Goal: Information Seeking & Learning: Learn about a topic

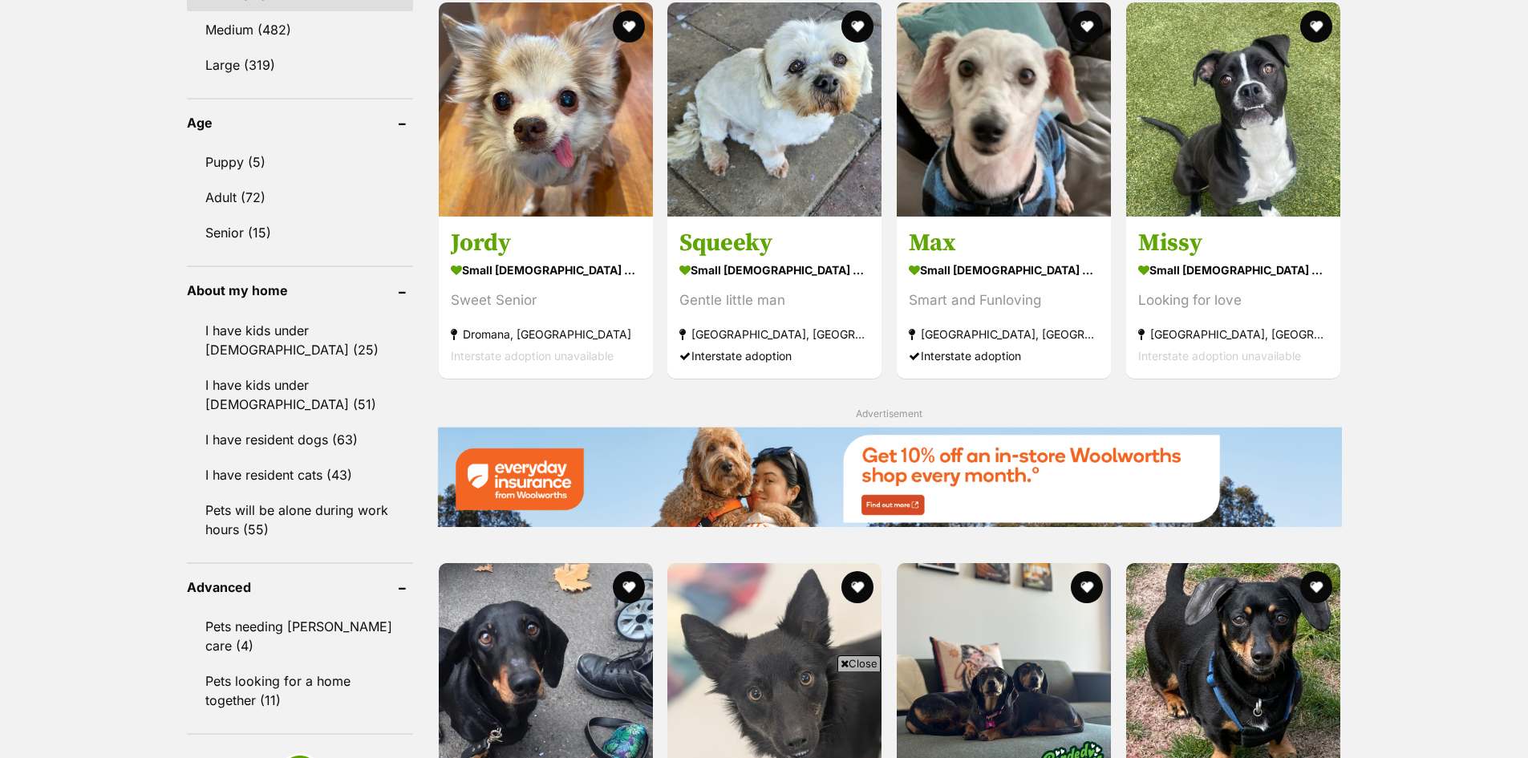
scroll to position [1604, 0]
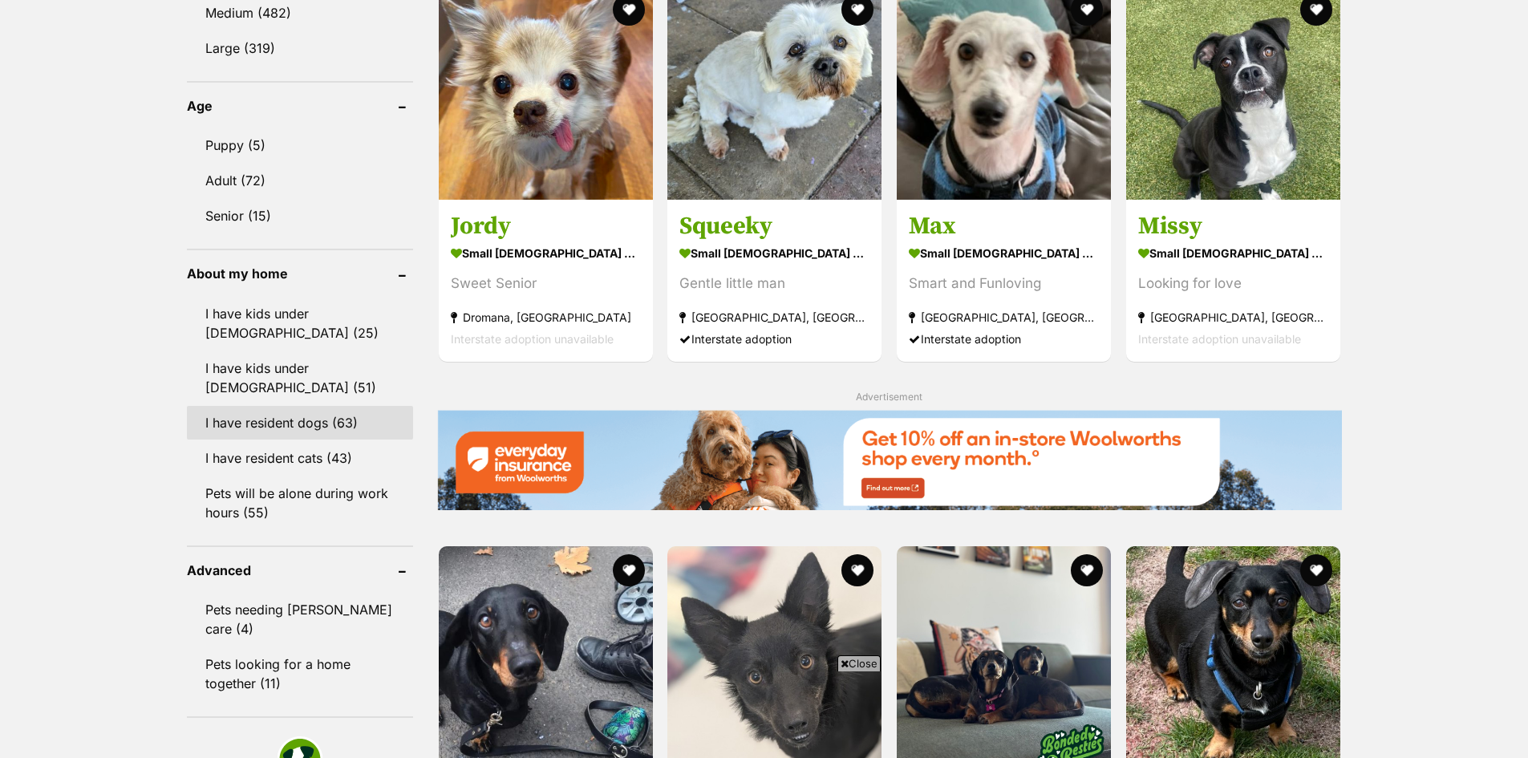
click at [315, 430] on link "I have resident dogs (63)" at bounding box center [300, 423] width 226 height 34
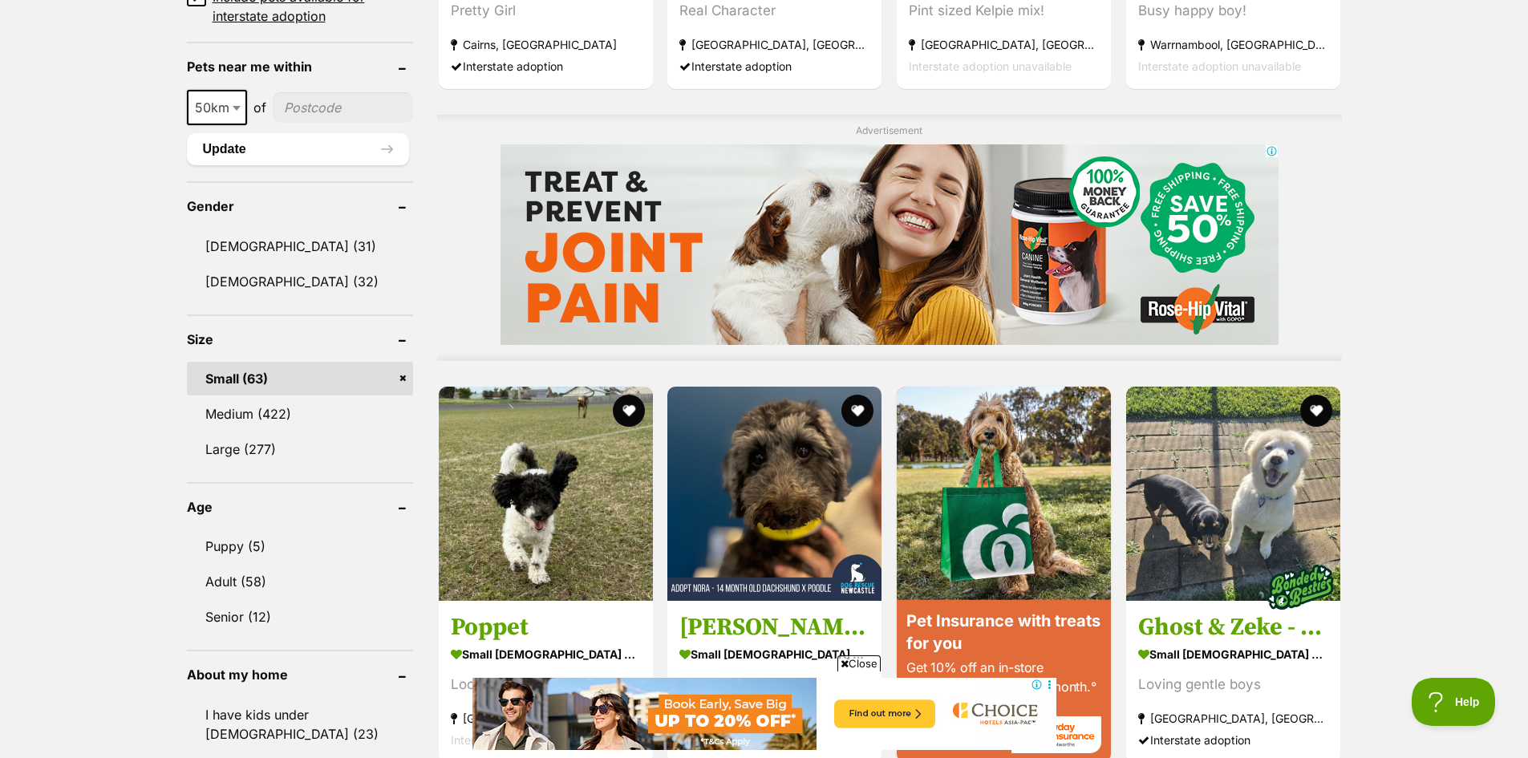
scroll to position [1524, 0]
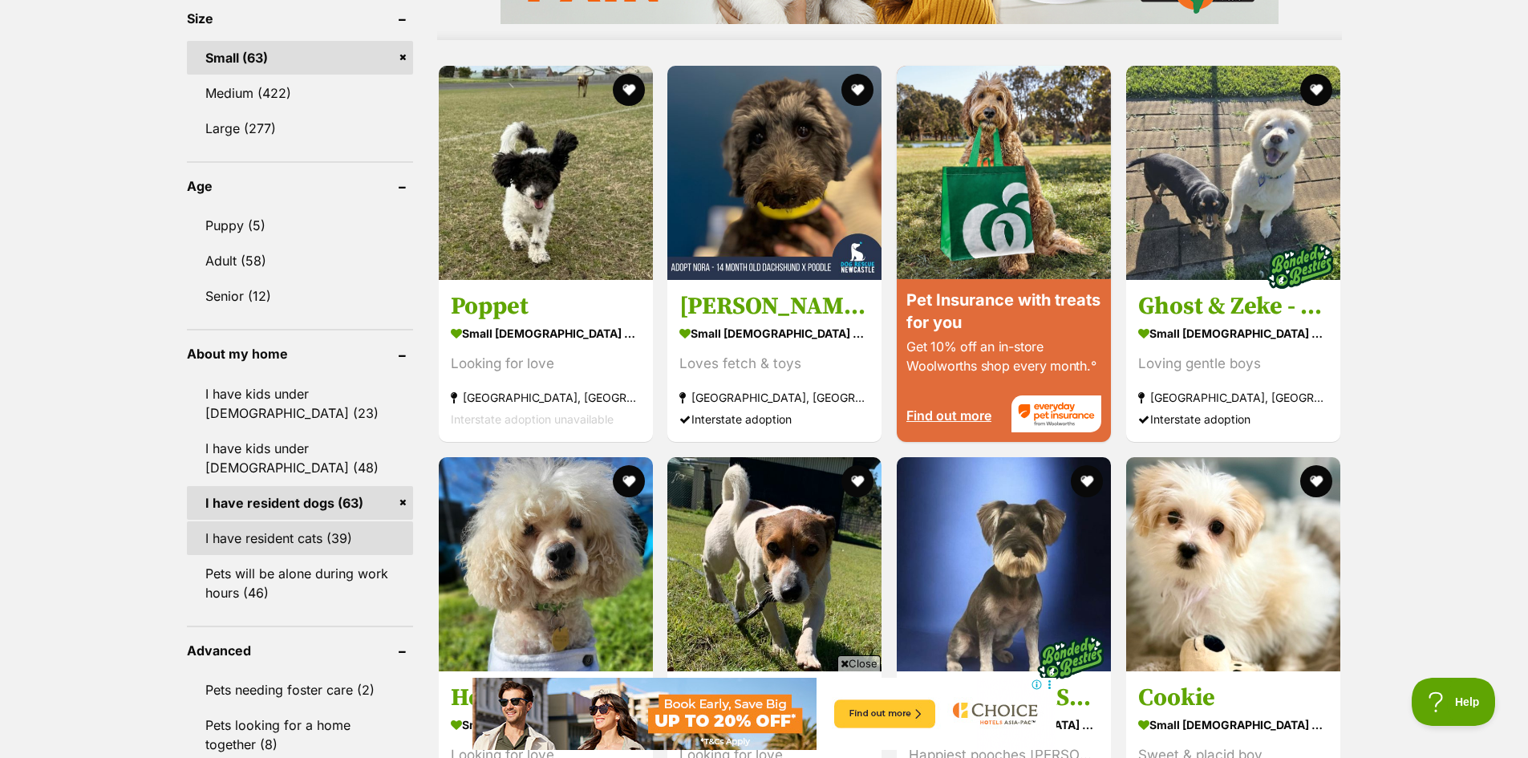
click at [330, 536] on link "I have resident cats (39)" at bounding box center [300, 538] width 226 height 34
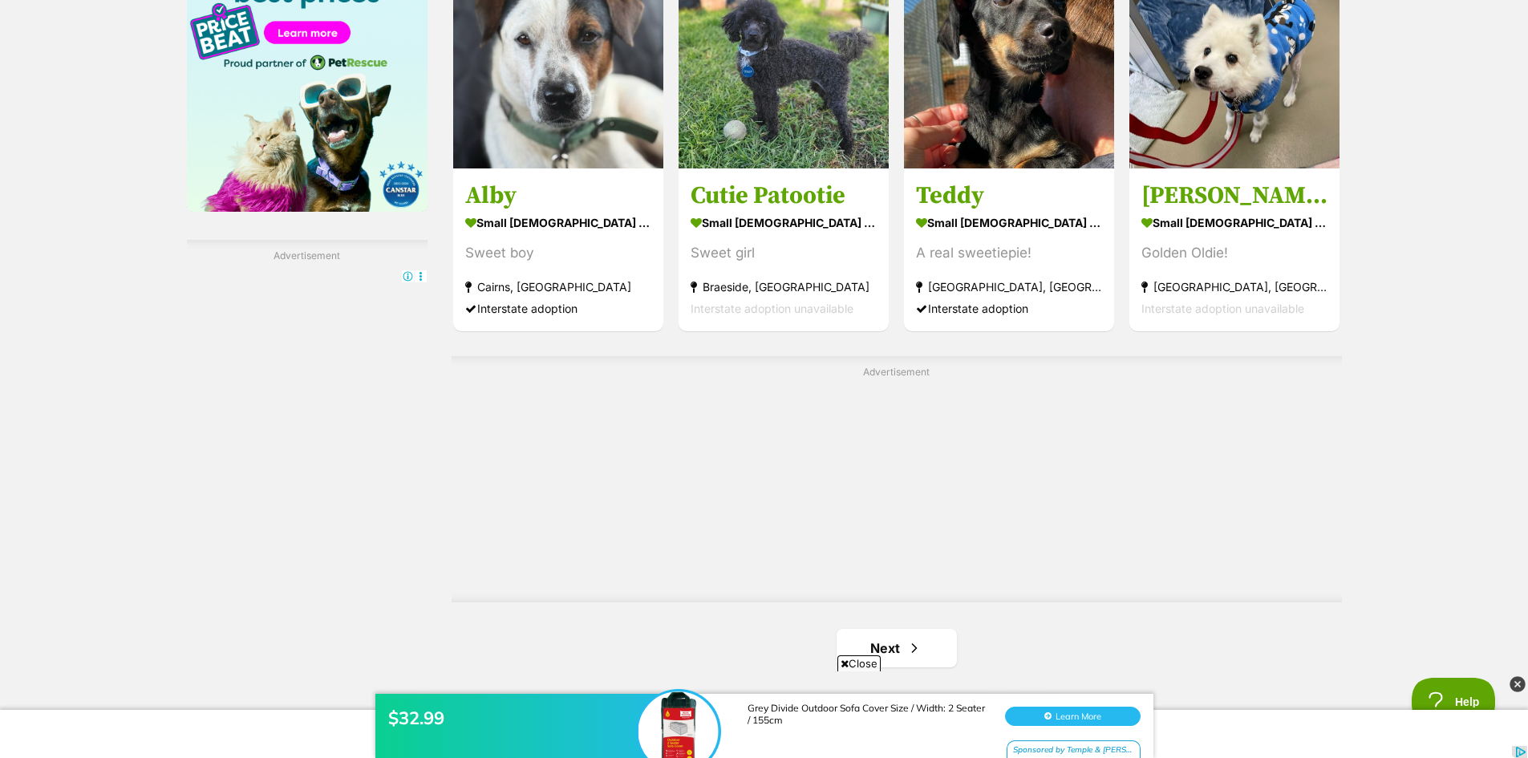
scroll to position [2727, 0]
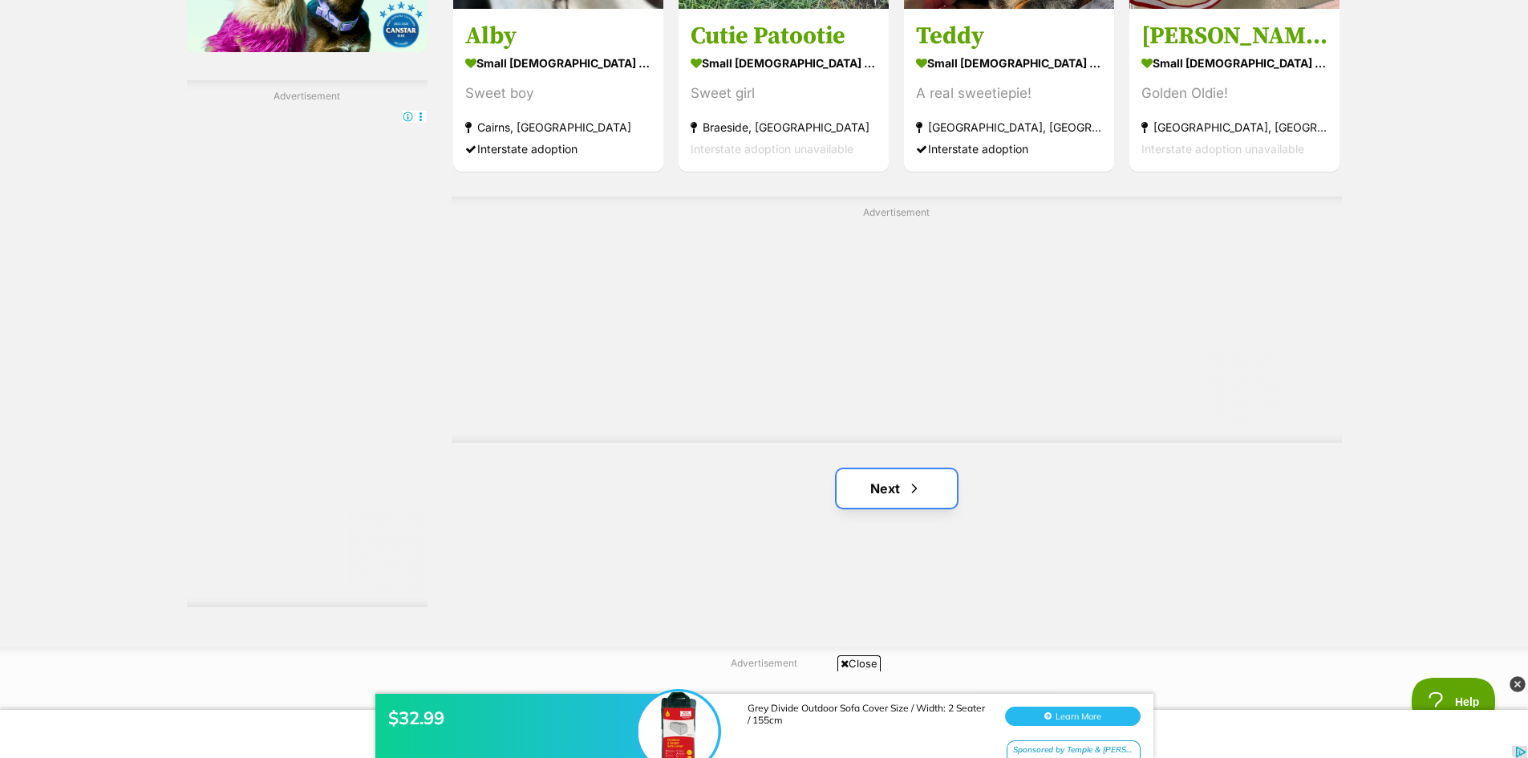
click at [910, 499] on link "Next" at bounding box center [897, 488] width 120 height 39
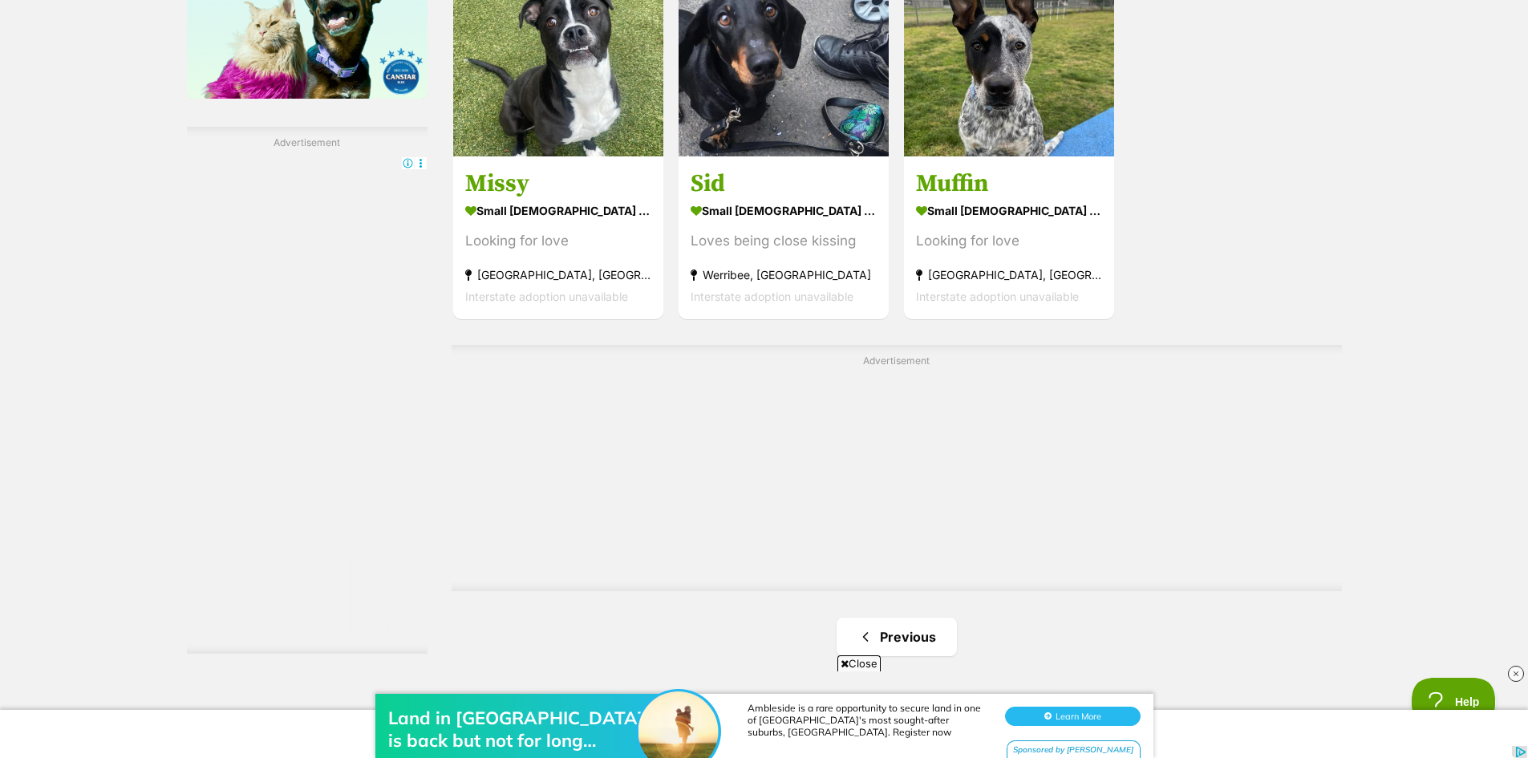
scroll to position [2888, 0]
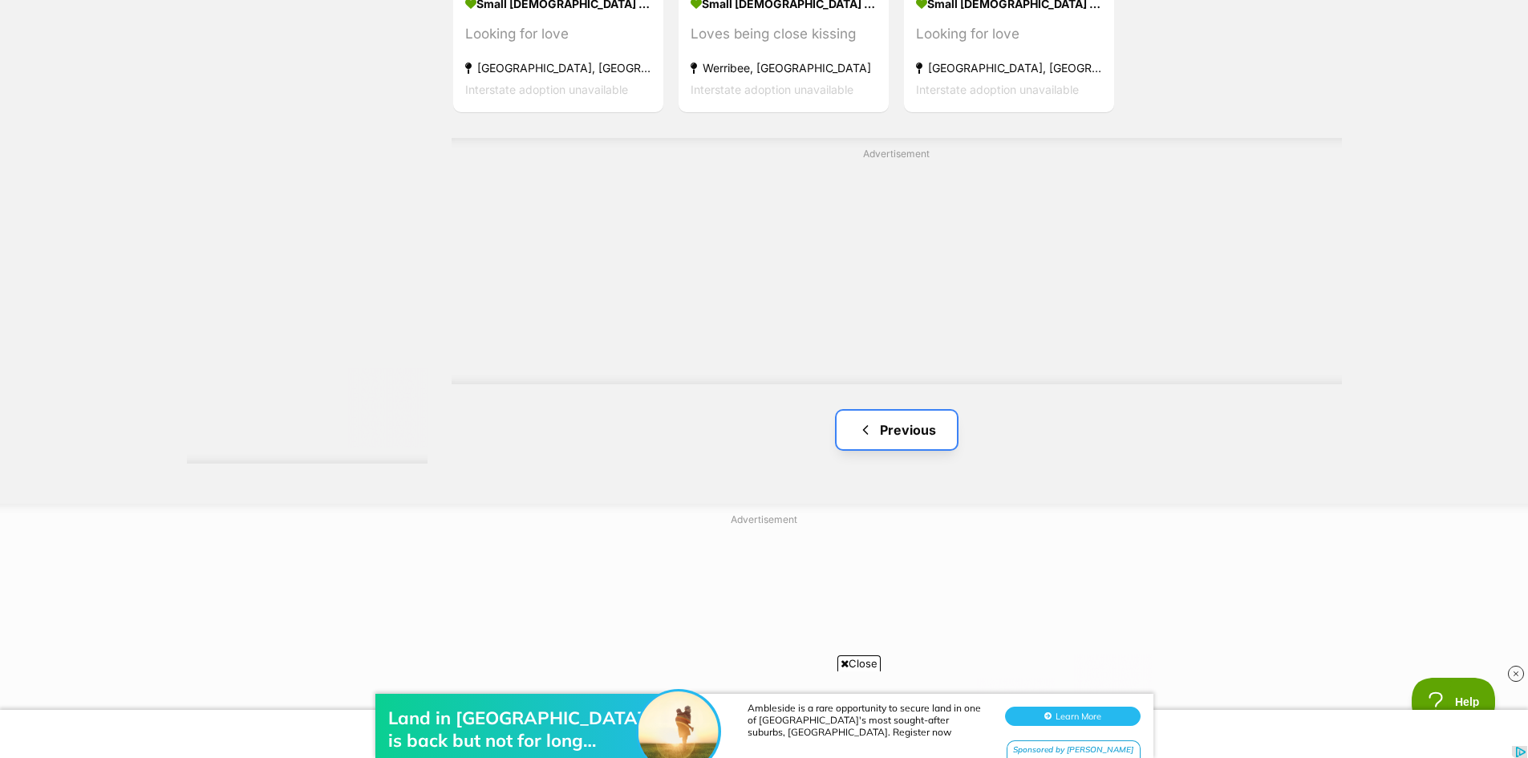
click at [920, 412] on link "Previous" at bounding box center [897, 430] width 120 height 39
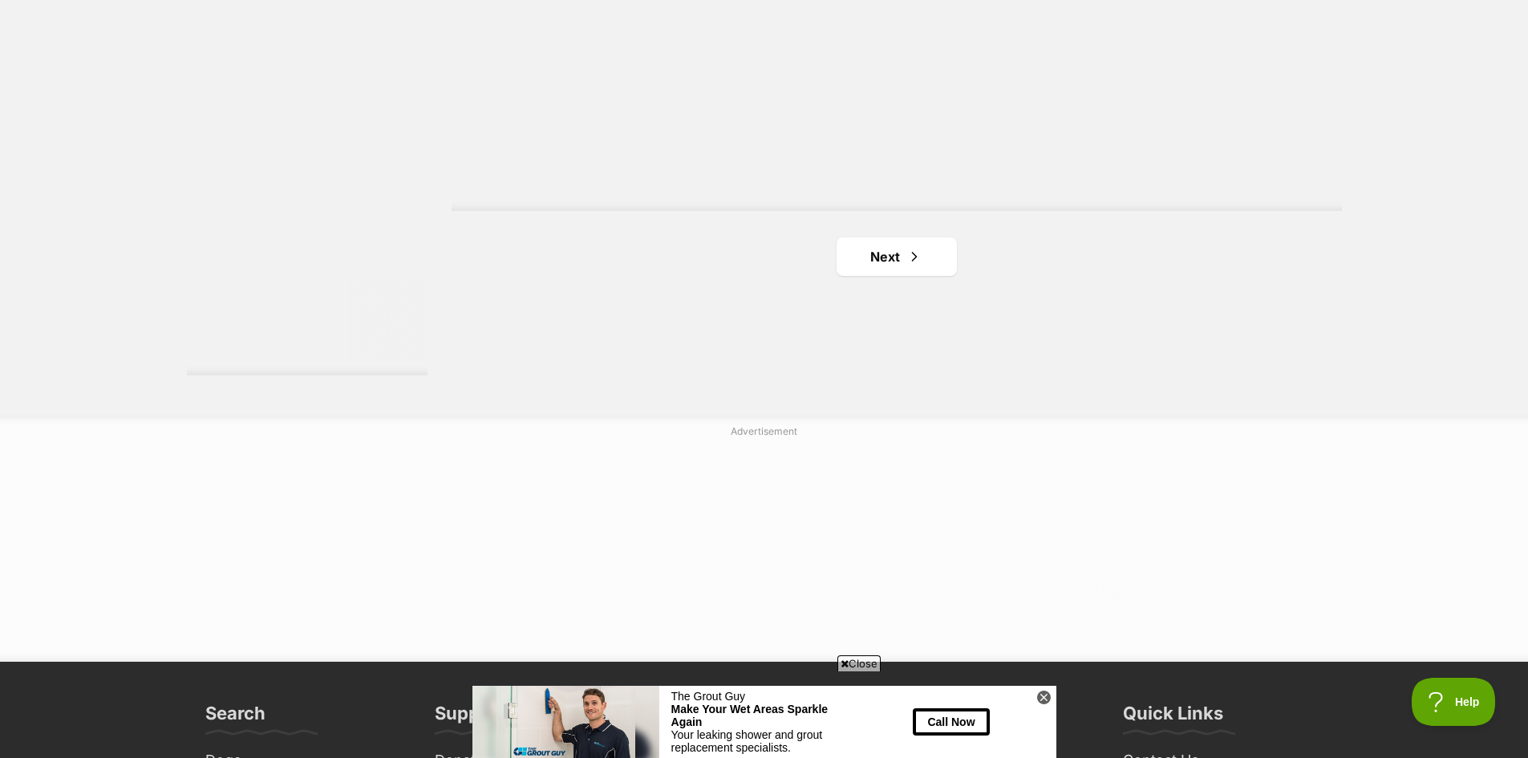
scroll to position [2808, 0]
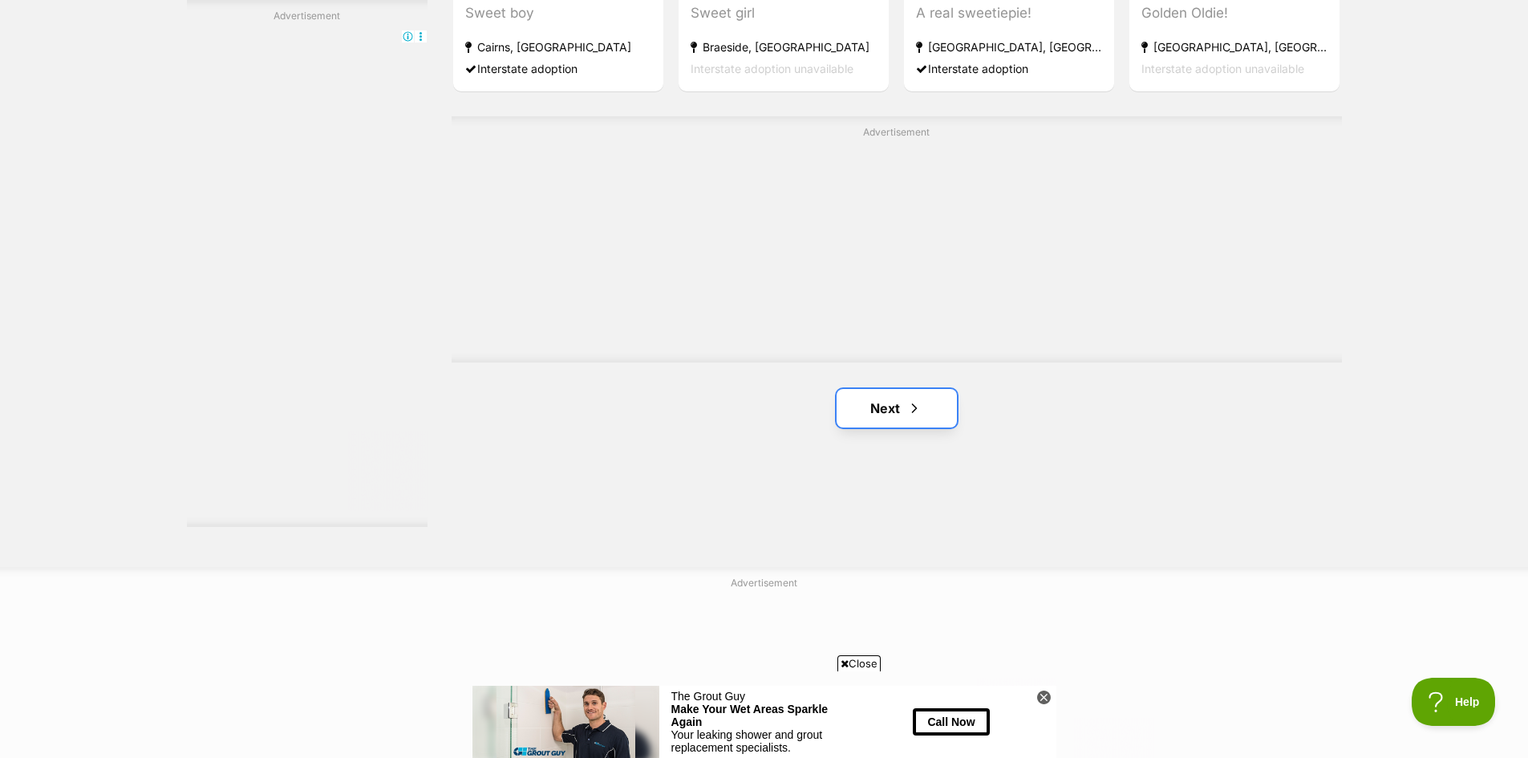
click at [897, 397] on link "Next" at bounding box center [897, 408] width 120 height 39
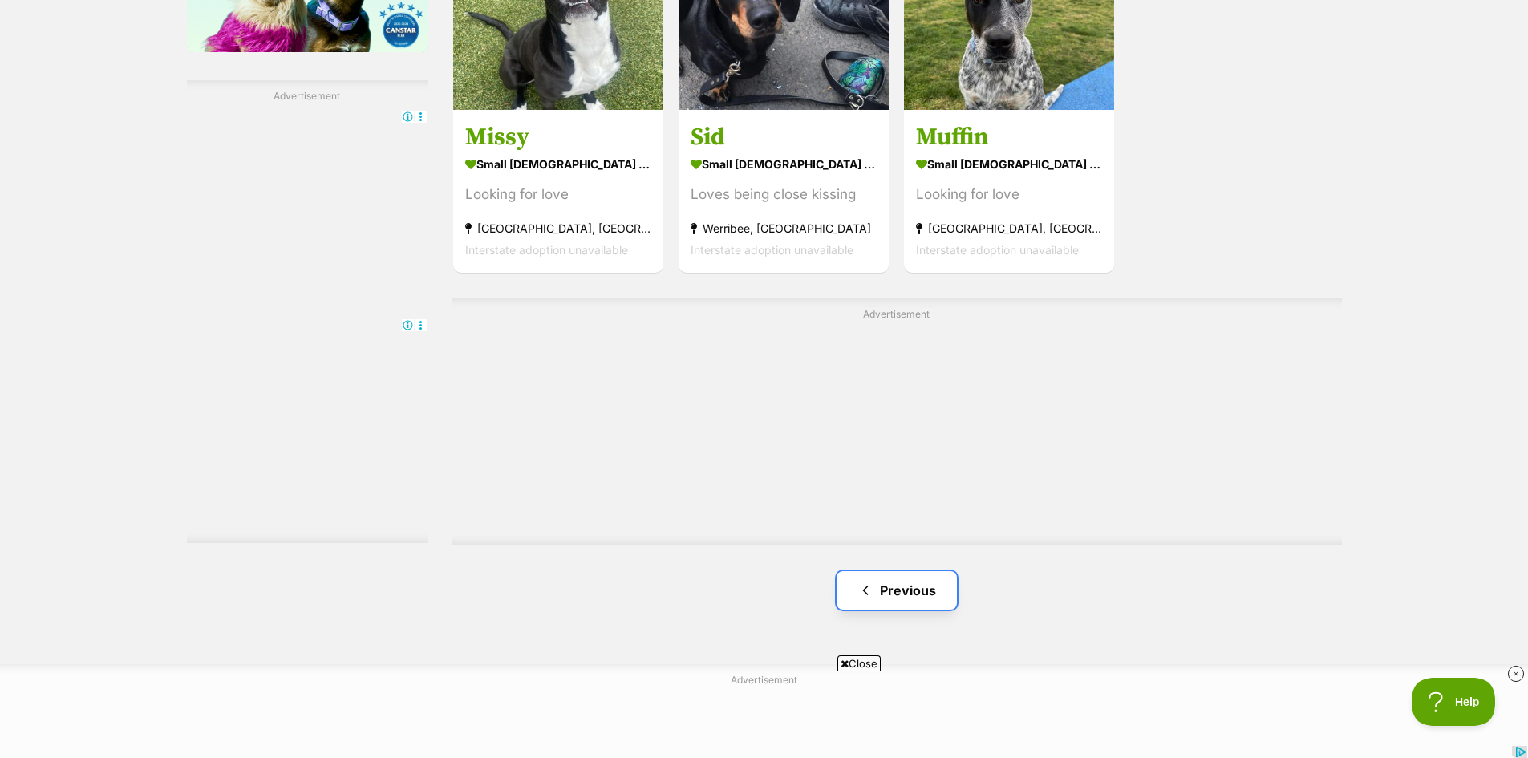
click at [880, 583] on link "Previous" at bounding box center [897, 590] width 120 height 39
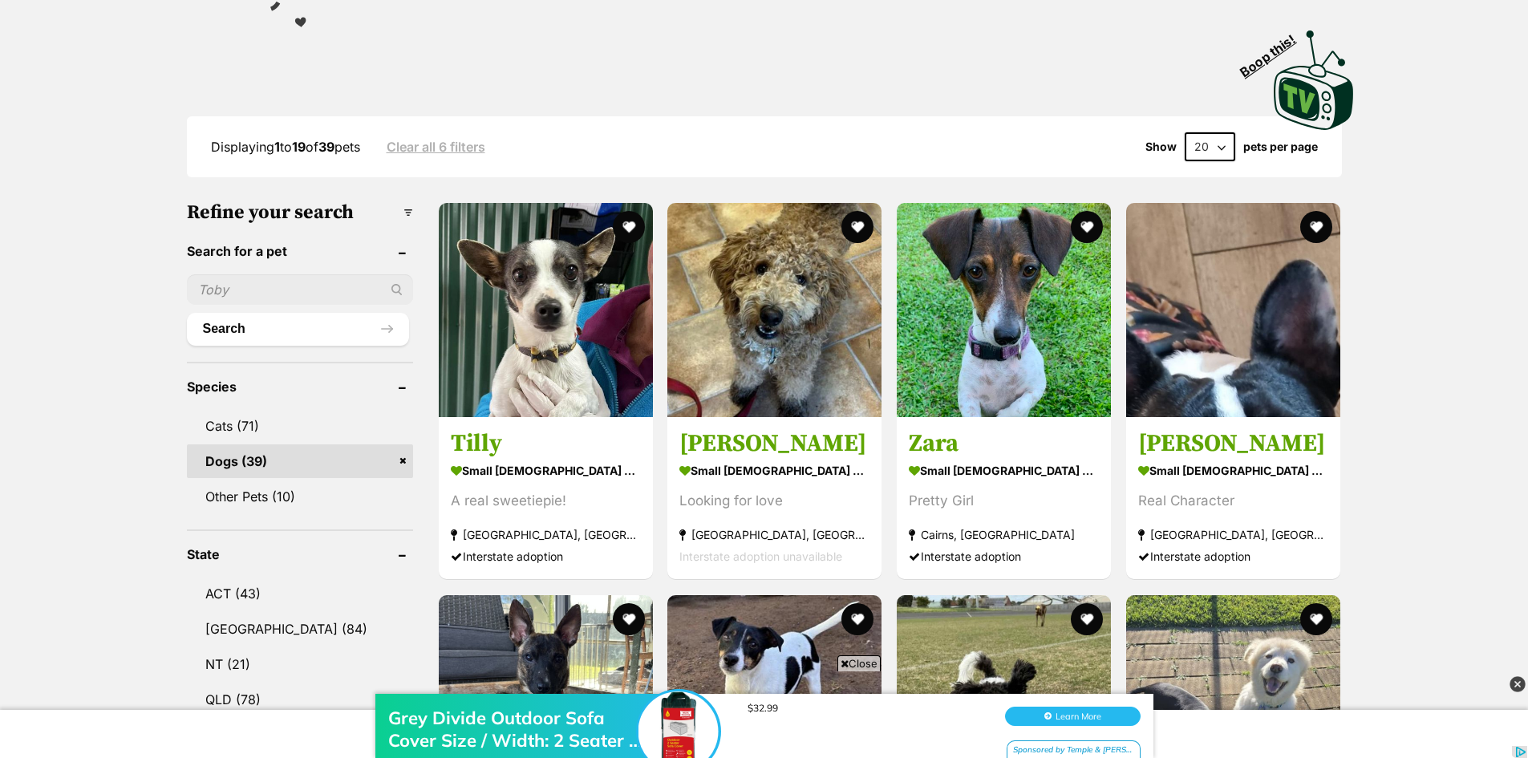
click at [1206, 136] on select "20 40 60" at bounding box center [1210, 146] width 51 height 29
select select "40"
click at [1185, 132] on select "20 40 60" at bounding box center [1210, 146] width 51 height 29
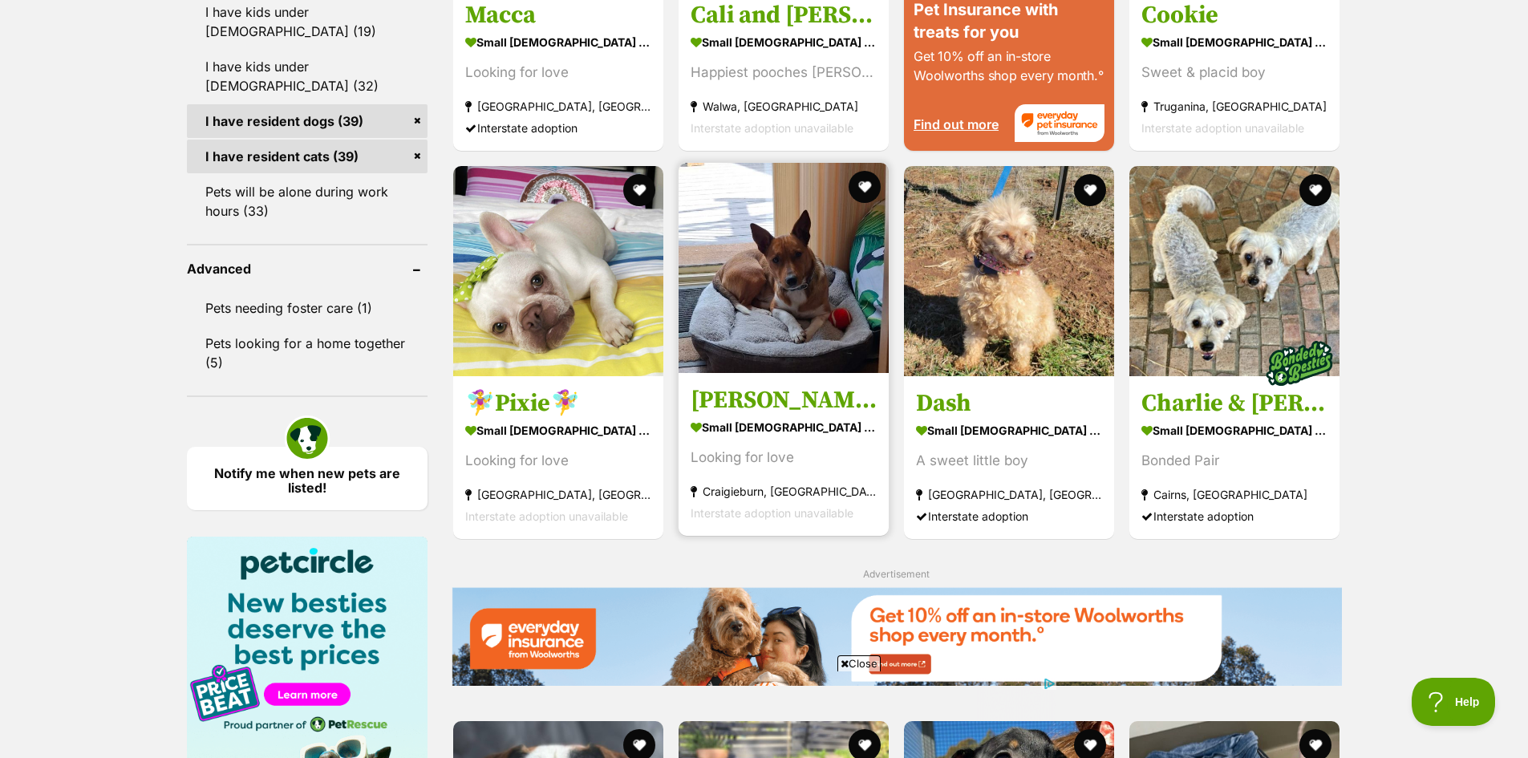
scroll to position [2227, 0]
